Goal: Navigation & Orientation: Find specific page/section

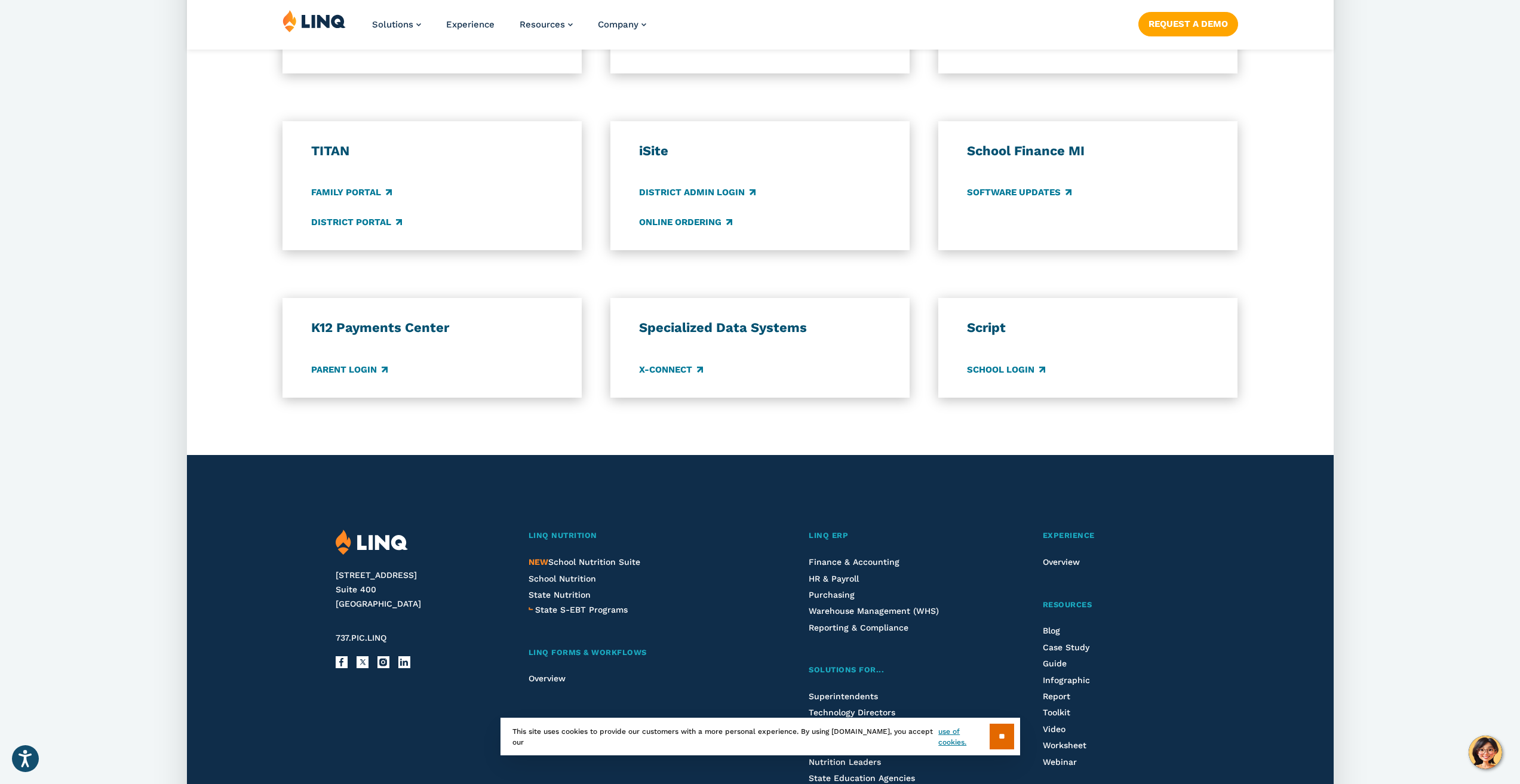
scroll to position [836, 0]
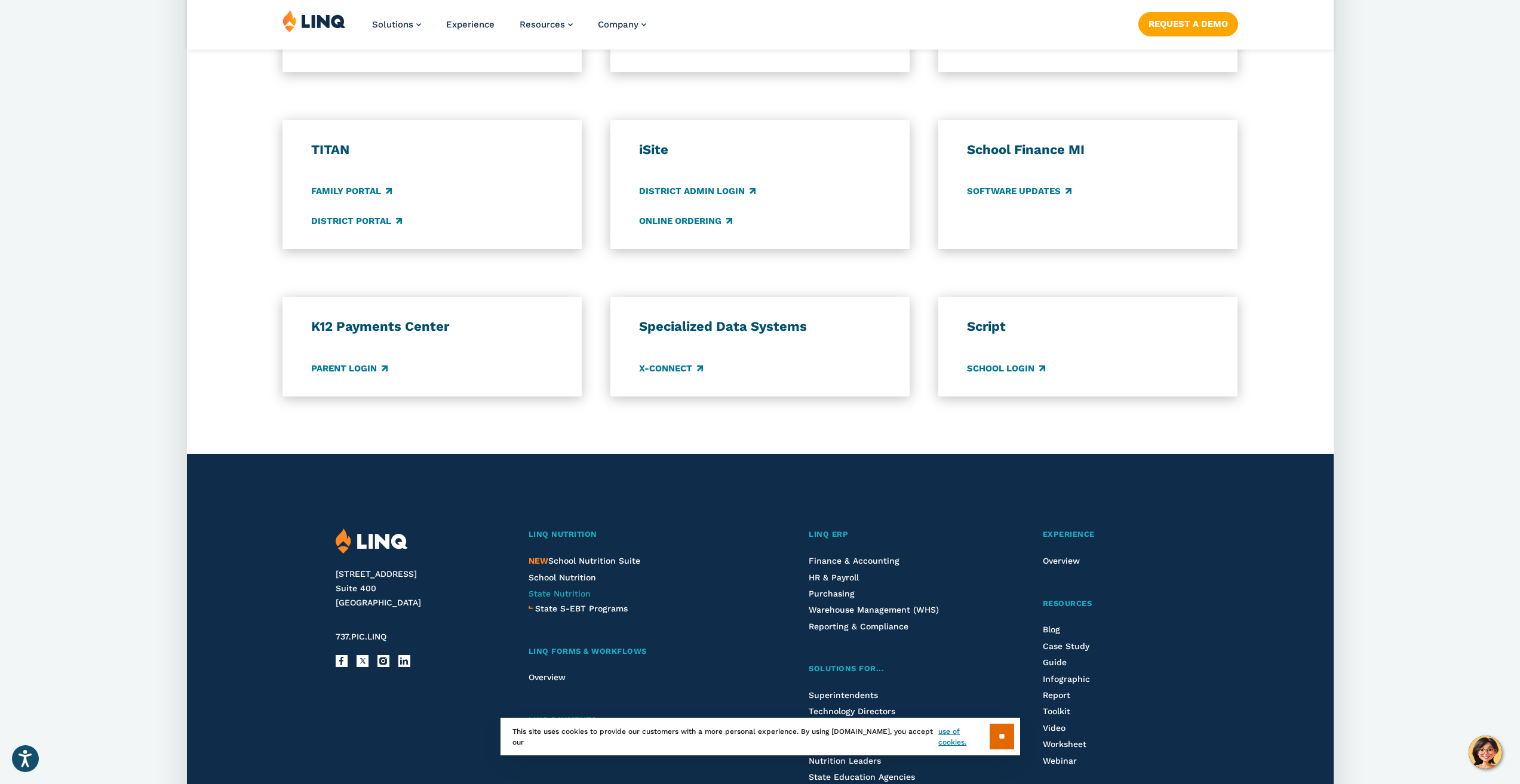
click at [545, 589] on span "State Nutrition" at bounding box center [560, 593] width 62 height 9
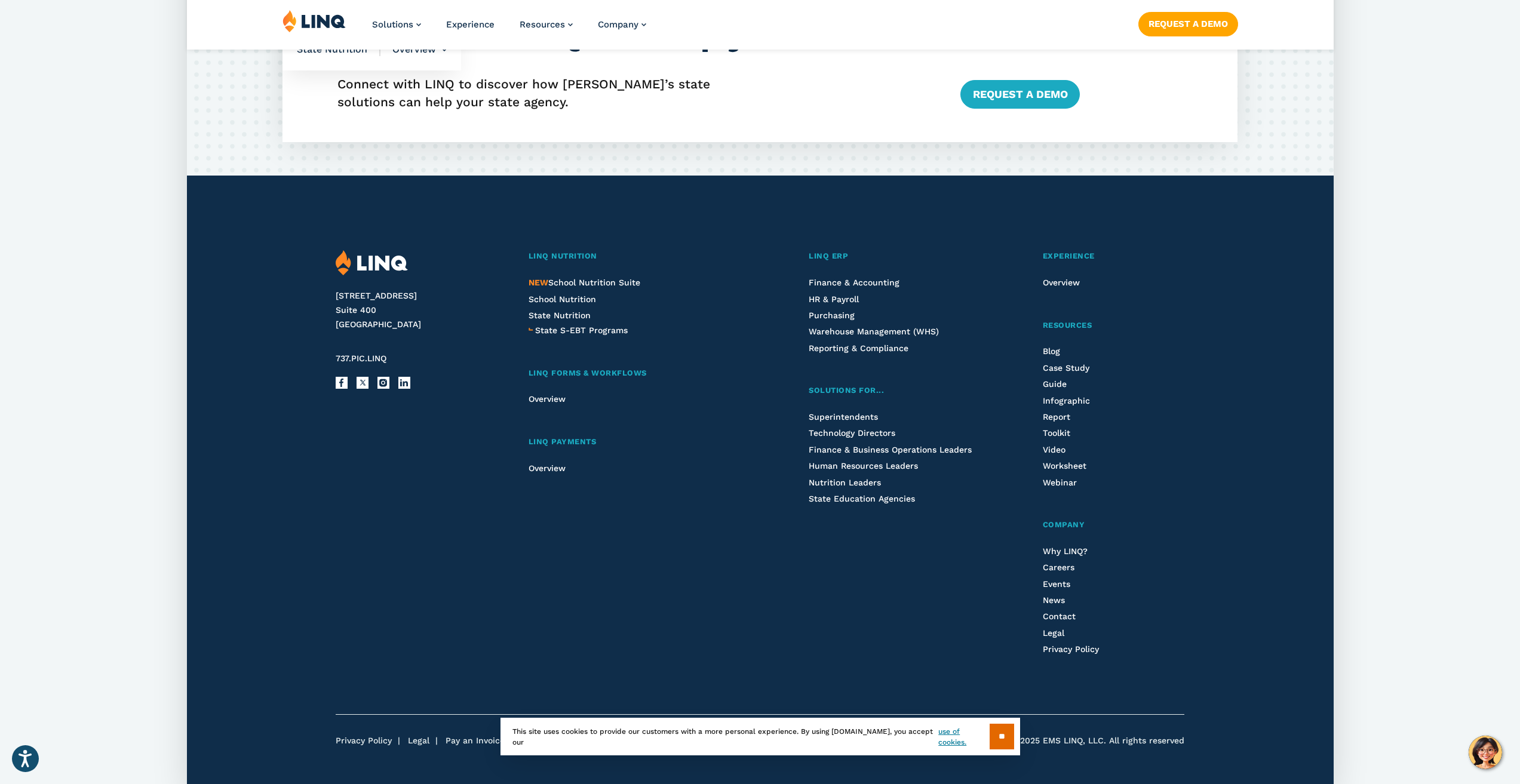
scroll to position [3192, 0]
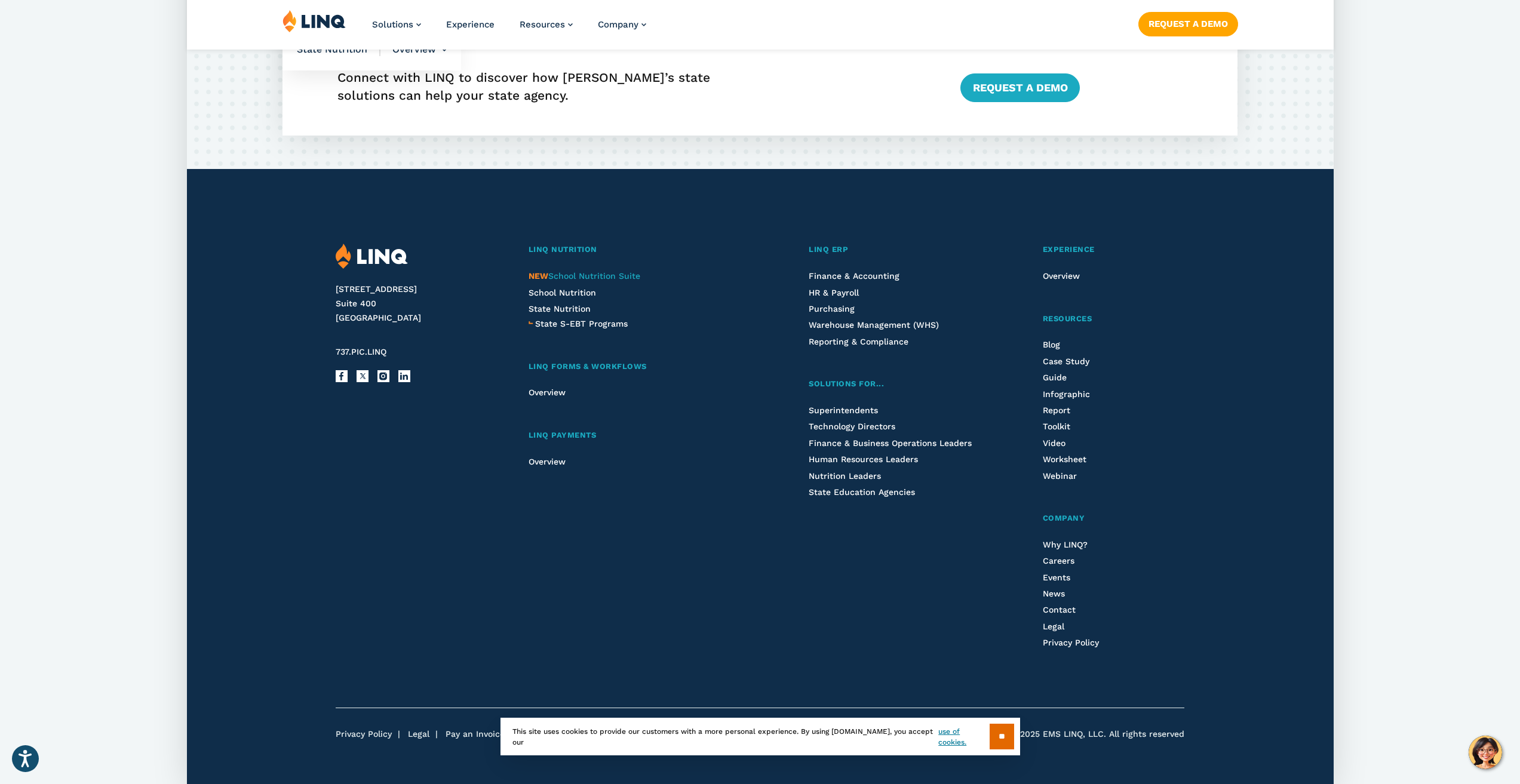
click at [572, 271] on span "NEW School Nutrition Suite" at bounding box center [584, 275] width 112 height 9
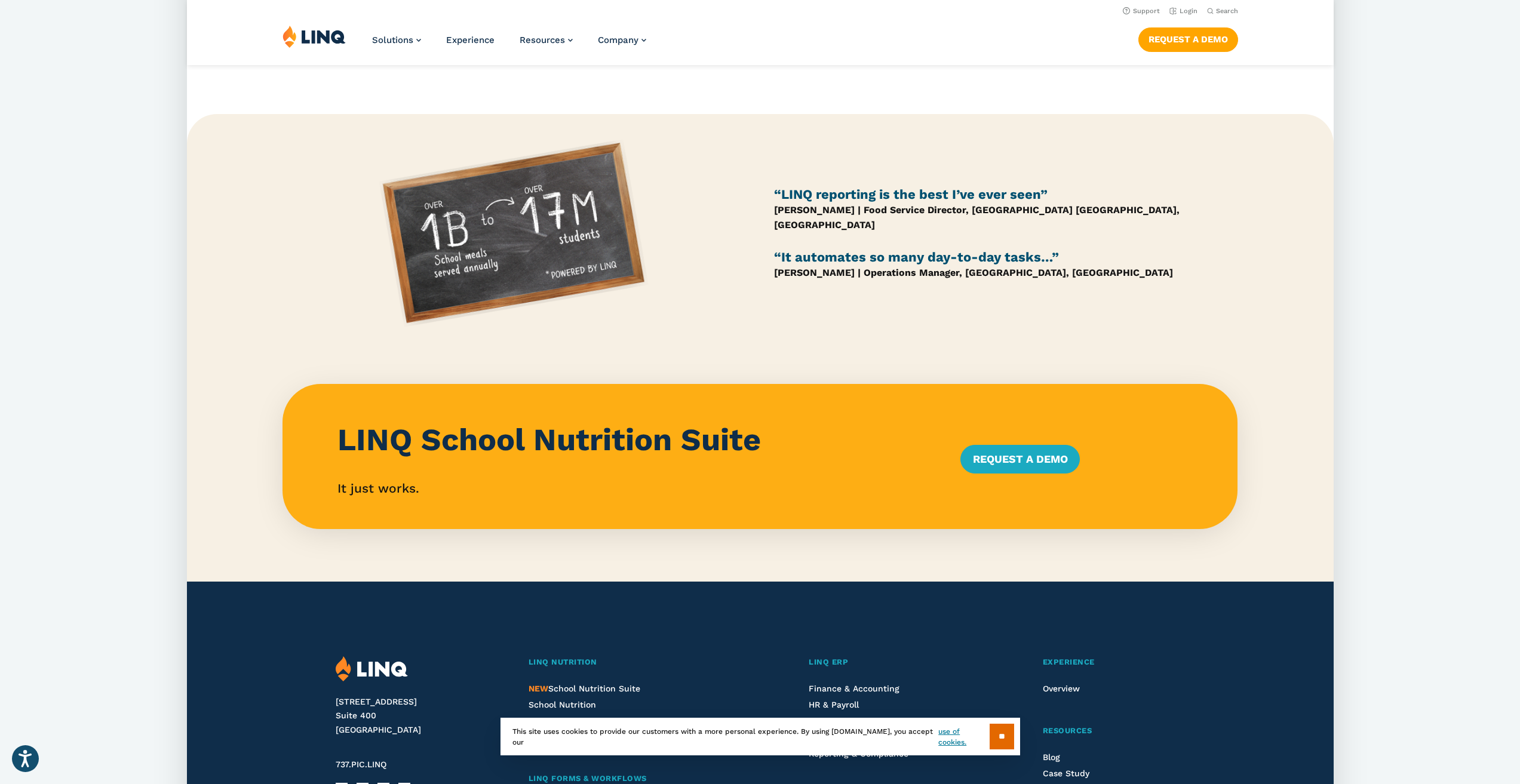
scroll to position [836, 0]
